Goal: Leave review/rating: Leave review/rating

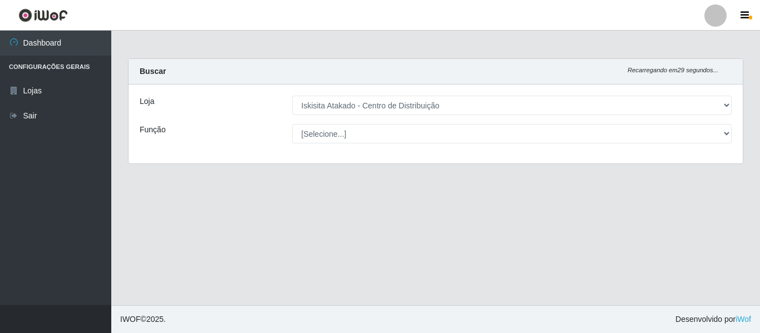
select select "425"
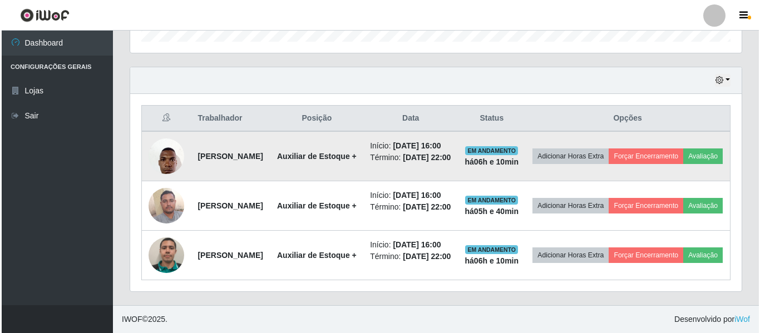
scroll to position [416, 0]
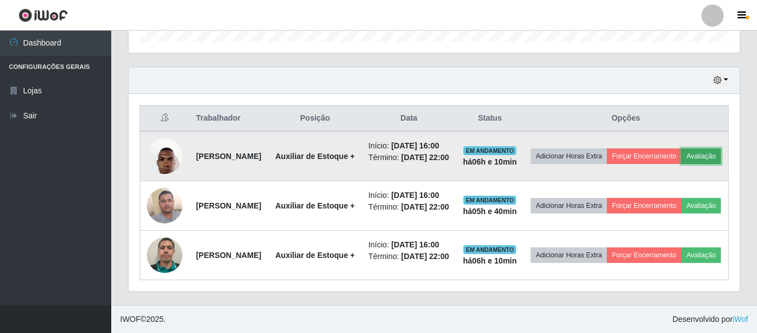
click at [682, 149] on button "Avaliação" at bounding box center [702, 157] width 40 height 16
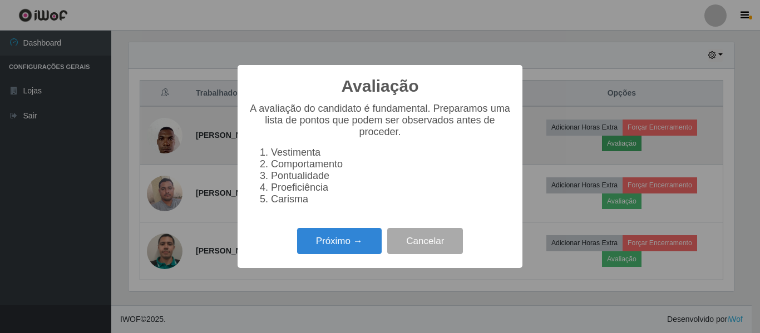
scroll to position [231, 606]
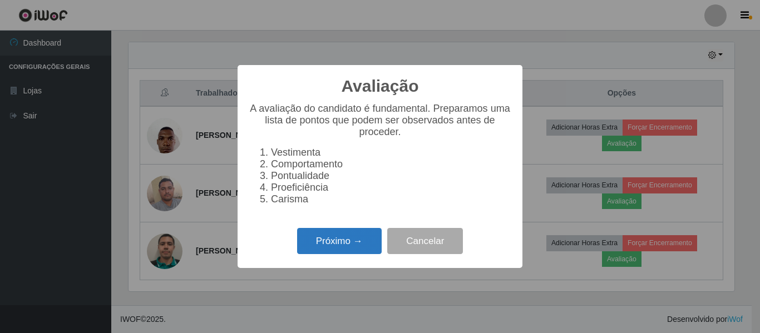
click at [333, 245] on button "Próximo →" at bounding box center [339, 241] width 85 height 26
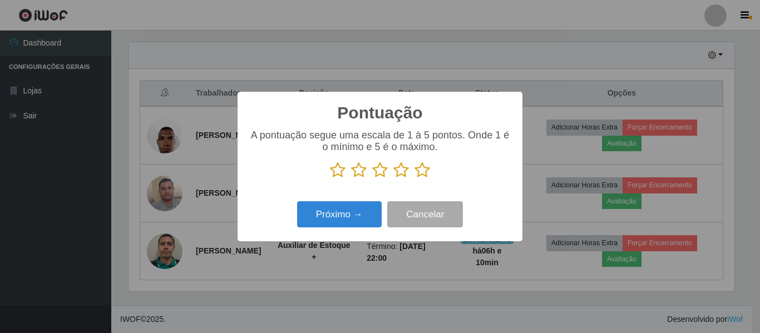
click at [422, 171] on icon at bounding box center [423, 170] width 16 height 17
click at [415, 179] on input "radio" at bounding box center [415, 179] width 0 height 0
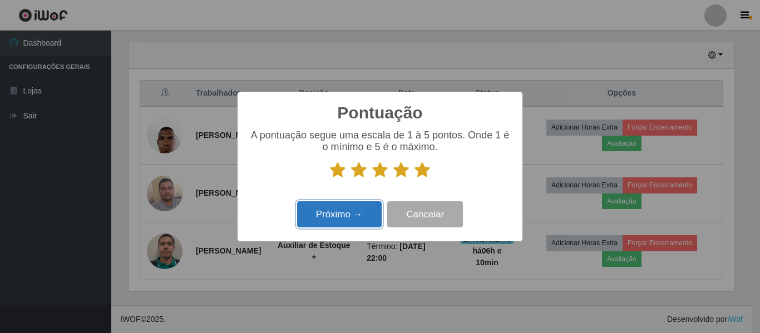
click at [340, 216] on button "Próximo →" at bounding box center [339, 214] width 85 height 26
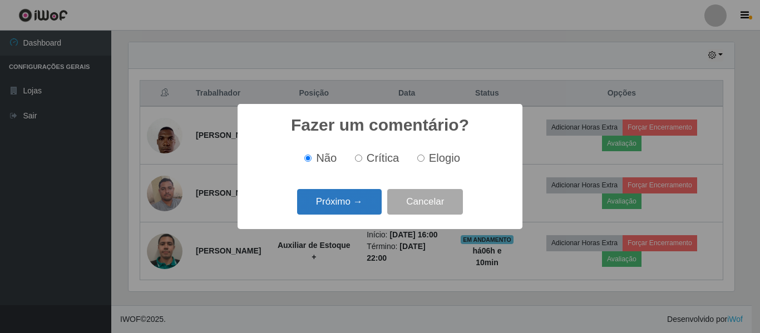
click at [355, 200] on button "Próximo →" at bounding box center [339, 202] width 85 height 26
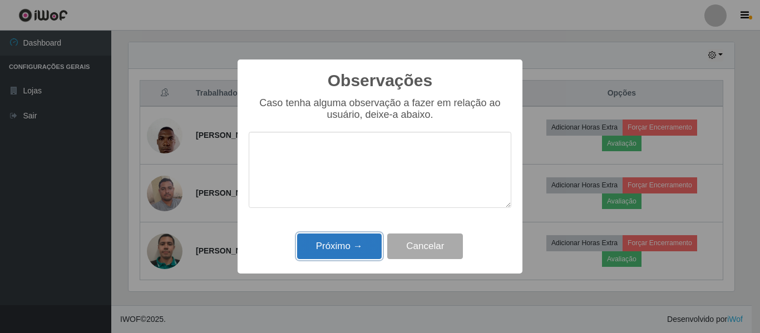
click at [360, 249] on button "Próximo →" at bounding box center [339, 247] width 85 height 26
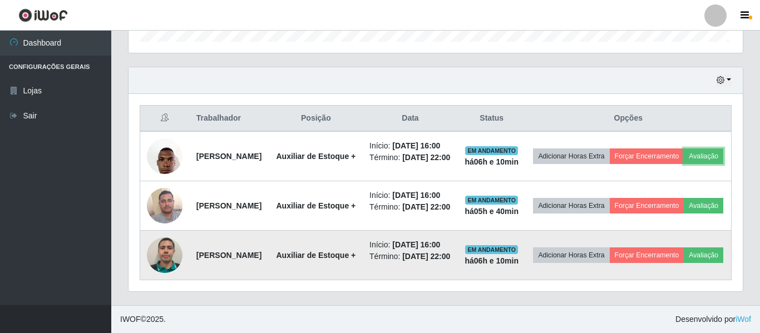
scroll to position [231, 612]
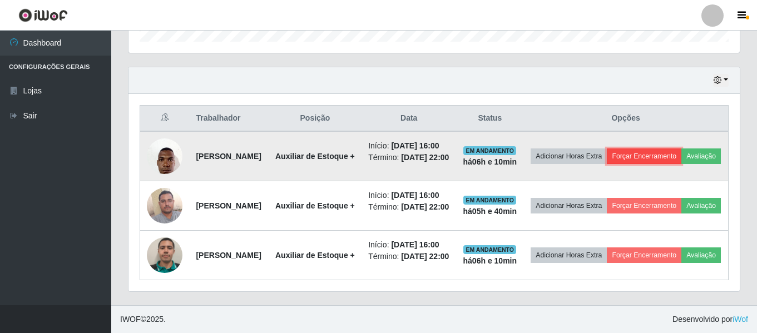
click at [672, 149] on button "Forçar Encerramento" at bounding box center [644, 157] width 75 height 16
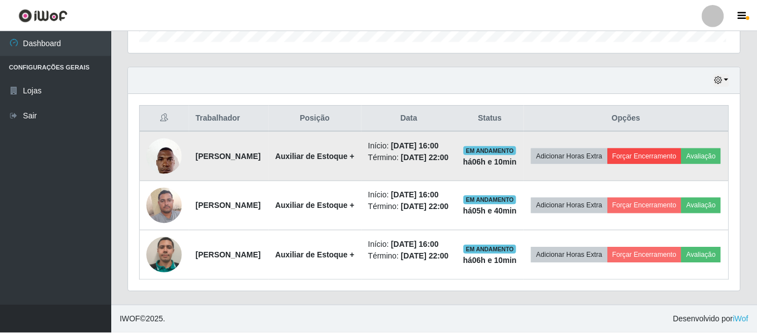
scroll to position [231, 606]
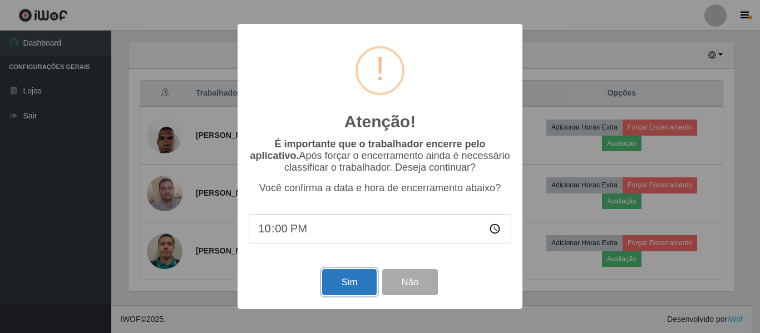
click at [355, 287] on button "Sim" at bounding box center [349, 282] width 54 height 26
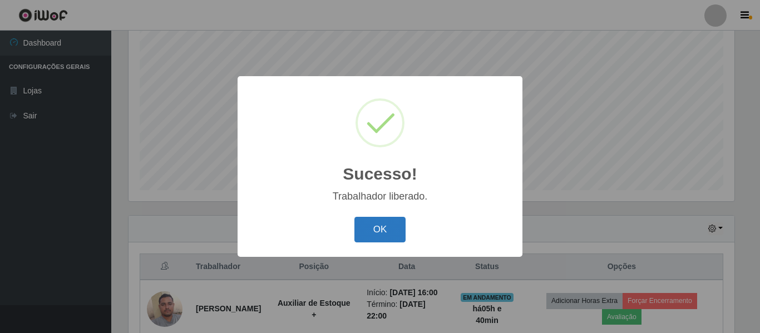
click at [382, 223] on button "OK" at bounding box center [381, 230] width 52 height 26
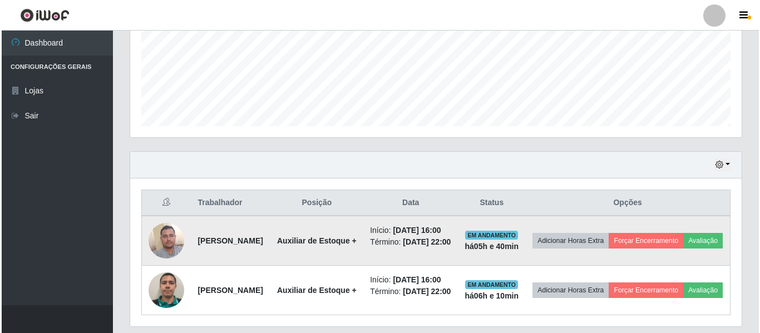
scroll to position [347, 0]
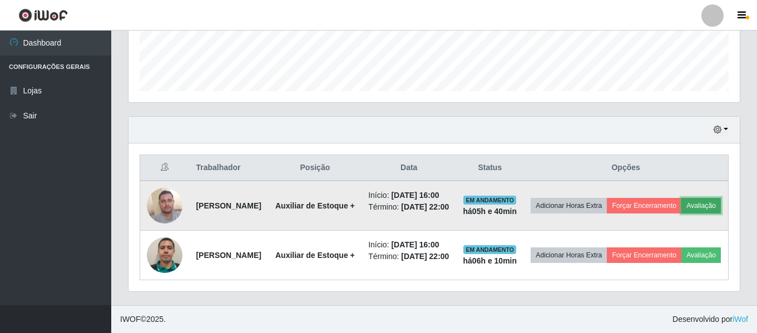
click at [682, 198] on button "Avaliação" at bounding box center [702, 206] width 40 height 16
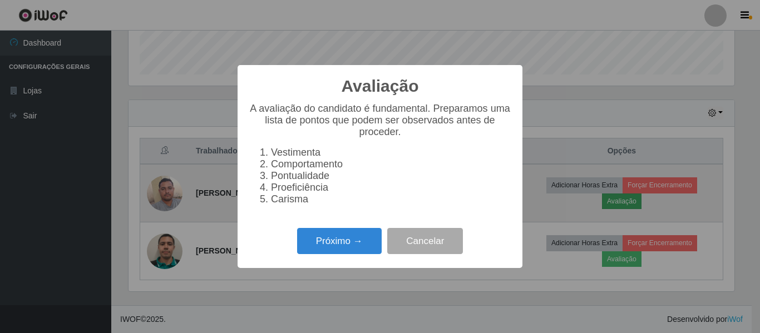
scroll to position [231, 606]
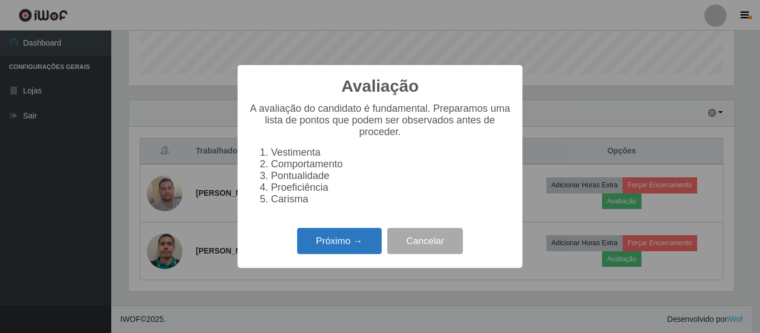
click at [355, 247] on button "Próximo →" at bounding box center [339, 241] width 85 height 26
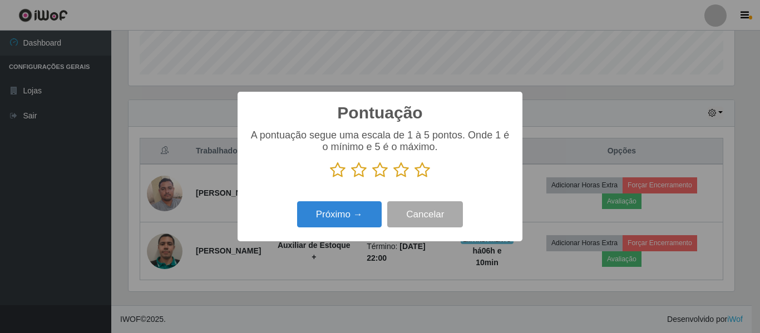
click at [378, 169] on icon at bounding box center [380, 170] width 16 height 17
click at [372, 179] on input "radio" at bounding box center [372, 179] width 0 height 0
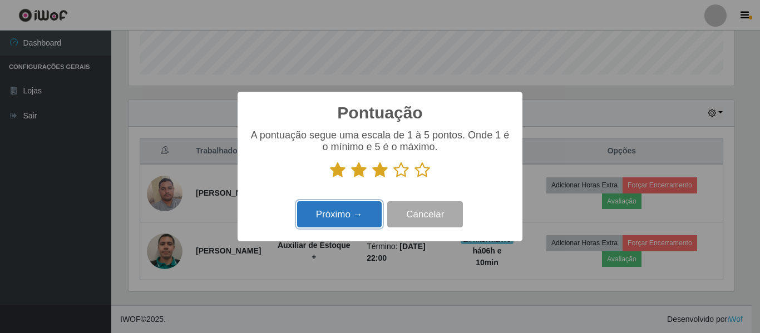
click at [347, 217] on button "Próximo →" at bounding box center [339, 214] width 85 height 26
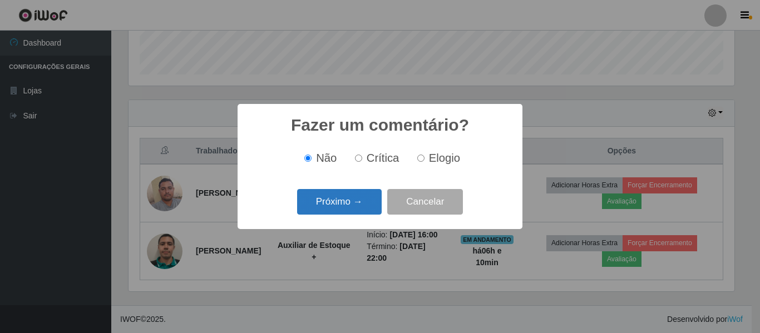
click at [347, 199] on button "Próximo →" at bounding box center [339, 202] width 85 height 26
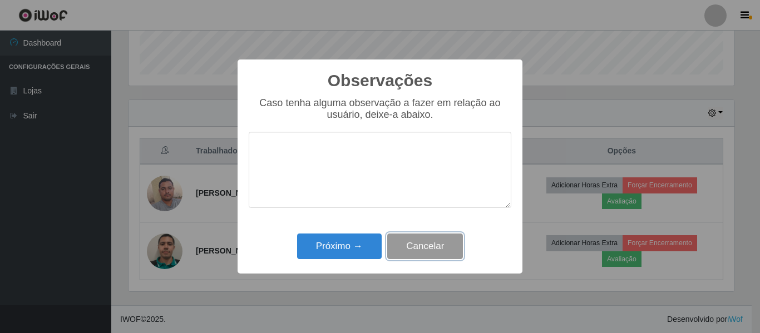
click at [414, 240] on button "Cancelar" at bounding box center [425, 247] width 76 height 26
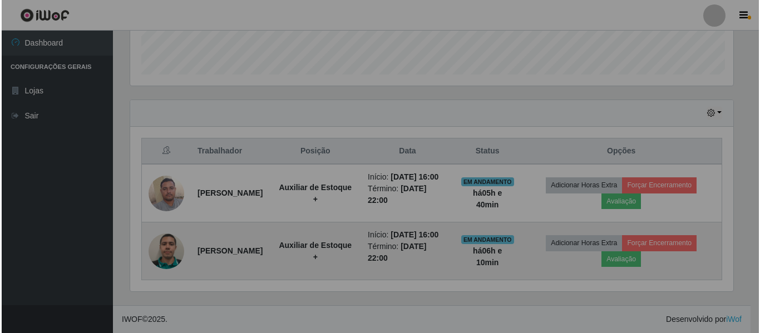
scroll to position [231, 612]
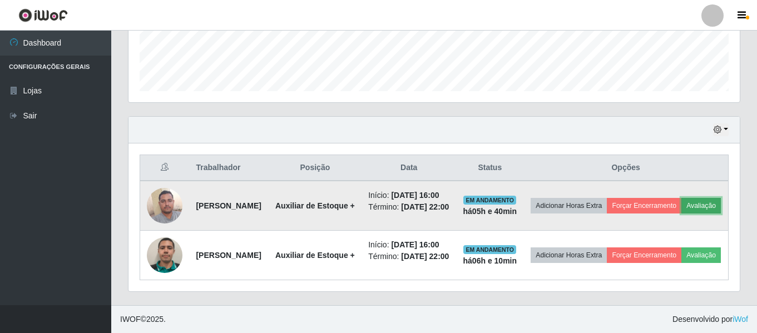
click at [682, 198] on button "Avaliação" at bounding box center [702, 206] width 40 height 16
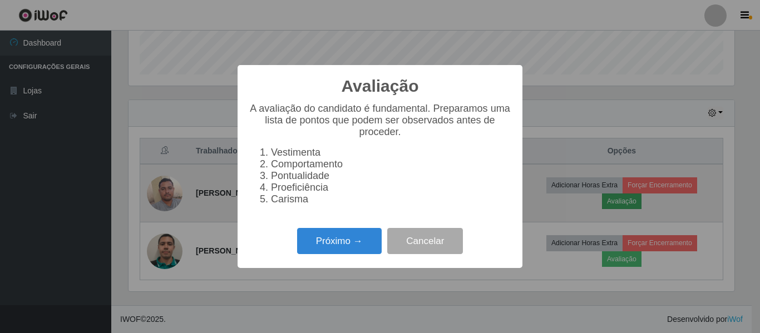
scroll to position [231, 606]
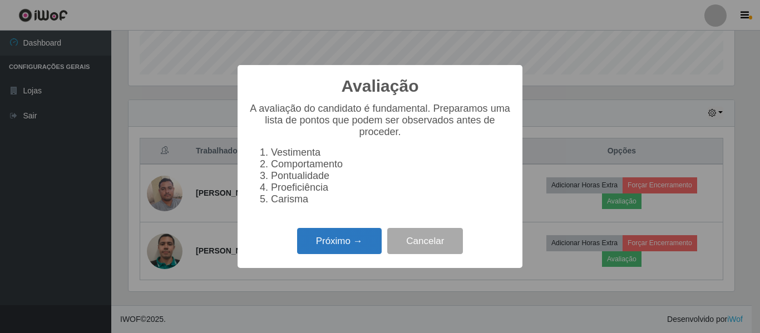
click at [346, 247] on button "Próximo →" at bounding box center [339, 241] width 85 height 26
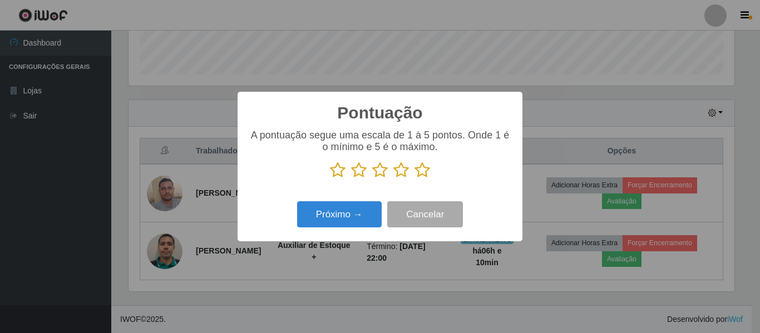
click at [376, 171] on icon at bounding box center [380, 170] width 16 height 17
click at [372, 179] on input "radio" at bounding box center [372, 179] width 0 height 0
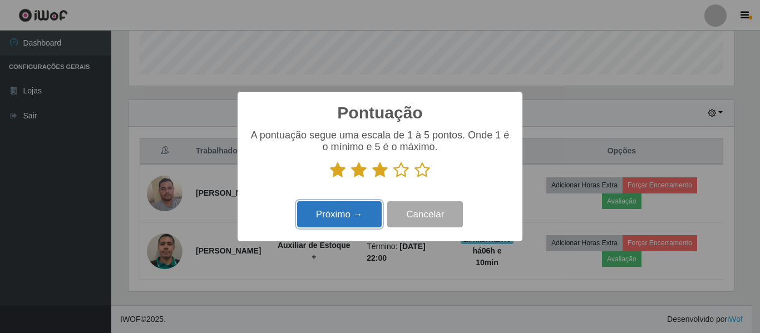
click at [356, 208] on button "Próximo →" at bounding box center [339, 214] width 85 height 26
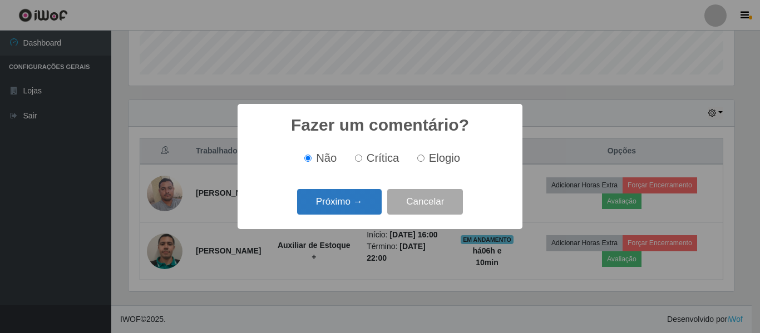
click at [352, 199] on button "Próximo →" at bounding box center [339, 202] width 85 height 26
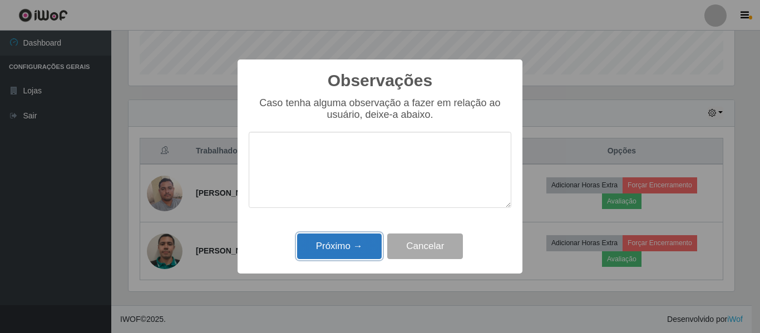
click at [349, 243] on button "Próximo →" at bounding box center [339, 247] width 85 height 26
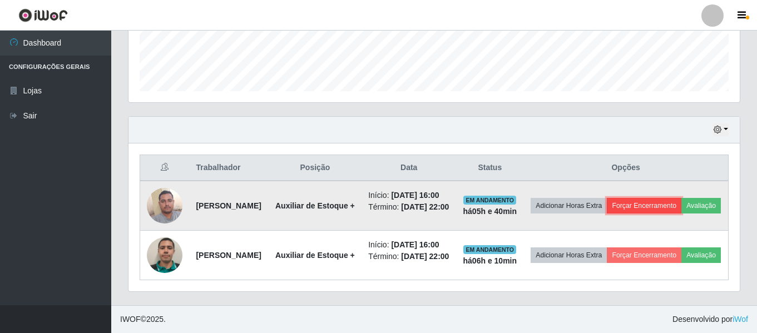
click at [672, 198] on button "Forçar Encerramento" at bounding box center [644, 206] width 75 height 16
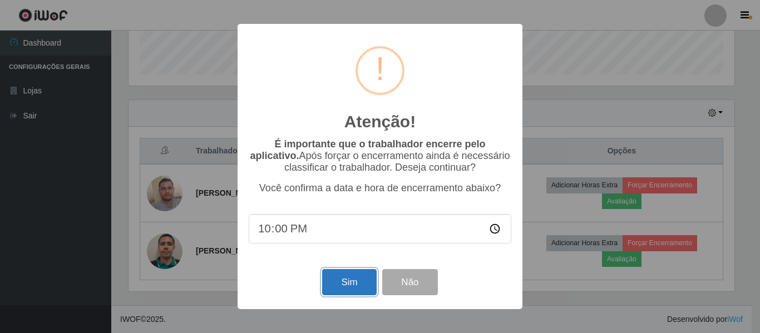
click at [353, 284] on button "Sim" at bounding box center [349, 282] width 54 height 26
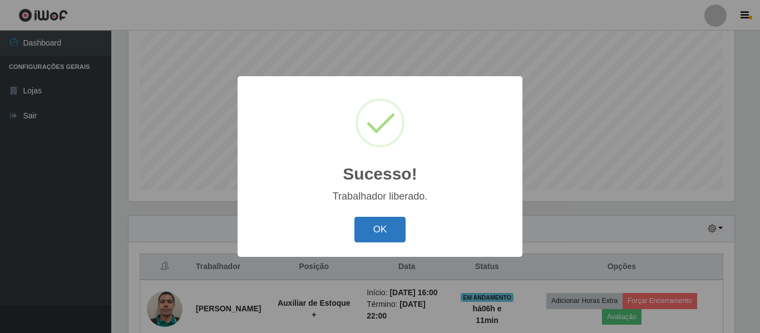
click at [385, 229] on button "OK" at bounding box center [381, 230] width 52 height 26
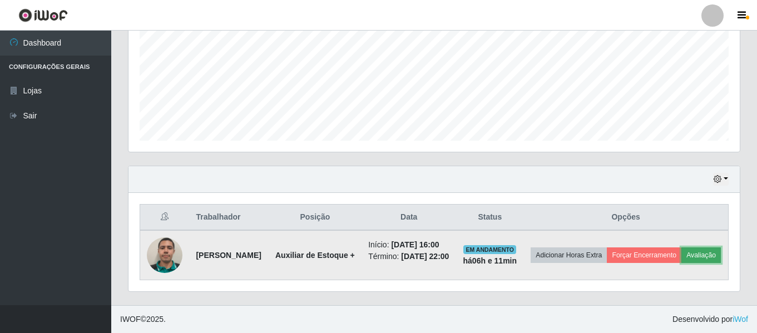
click at [682, 253] on button "Avaliação" at bounding box center [702, 256] width 40 height 16
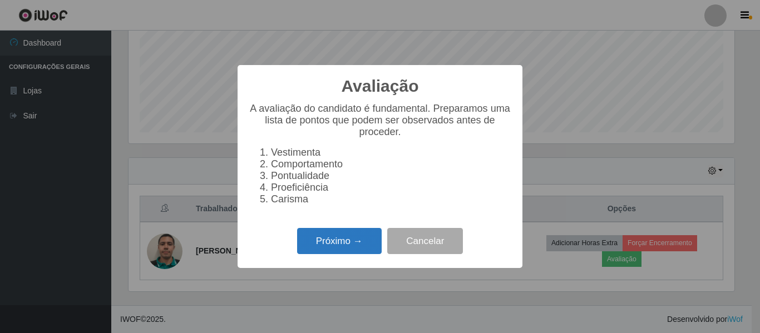
click at [340, 246] on button "Próximo →" at bounding box center [339, 241] width 85 height 26
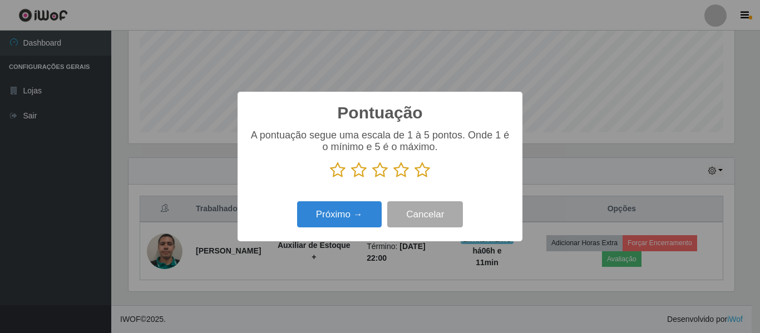
click at [419, 169] on icon at bounding box center [423, 170] width 16 height 17
click at [415, 179] on input "radio" at bounding box center [415, 179] width 0 height 0
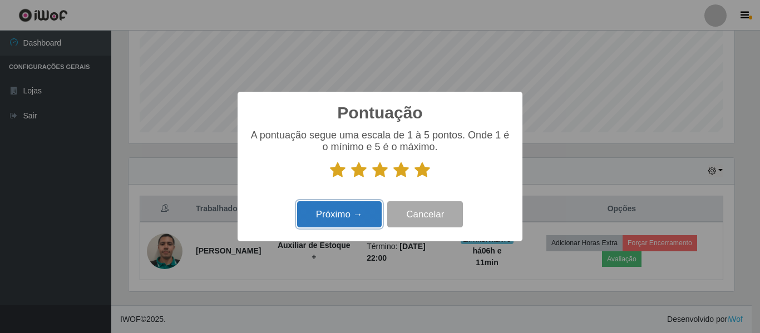
click at [333, 216] on button "Próximo →" at bounding box center [339, 214] width 85 height 26
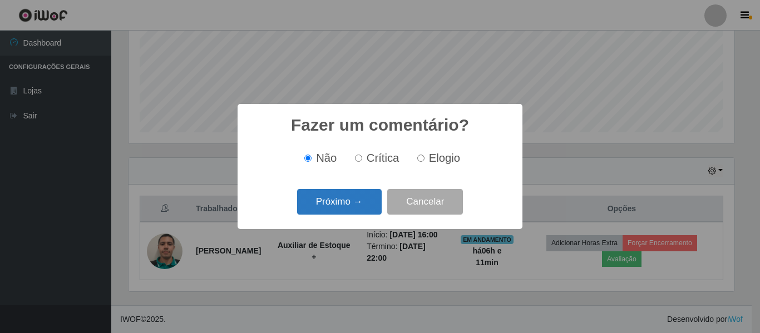
click at [344, 206] on button "Próximo →" at bounding box center [339, 202] width 85 height 26
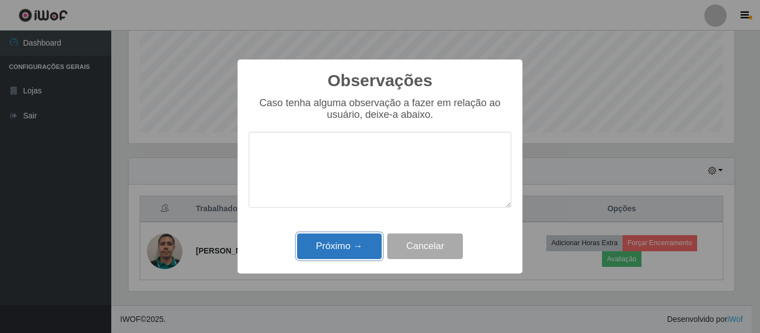
click at [347, 238] on button "Próximo →" at bounding box center [339, 247] width 85 height 26
